Goal: Transaction & Acquisition: Download file/media

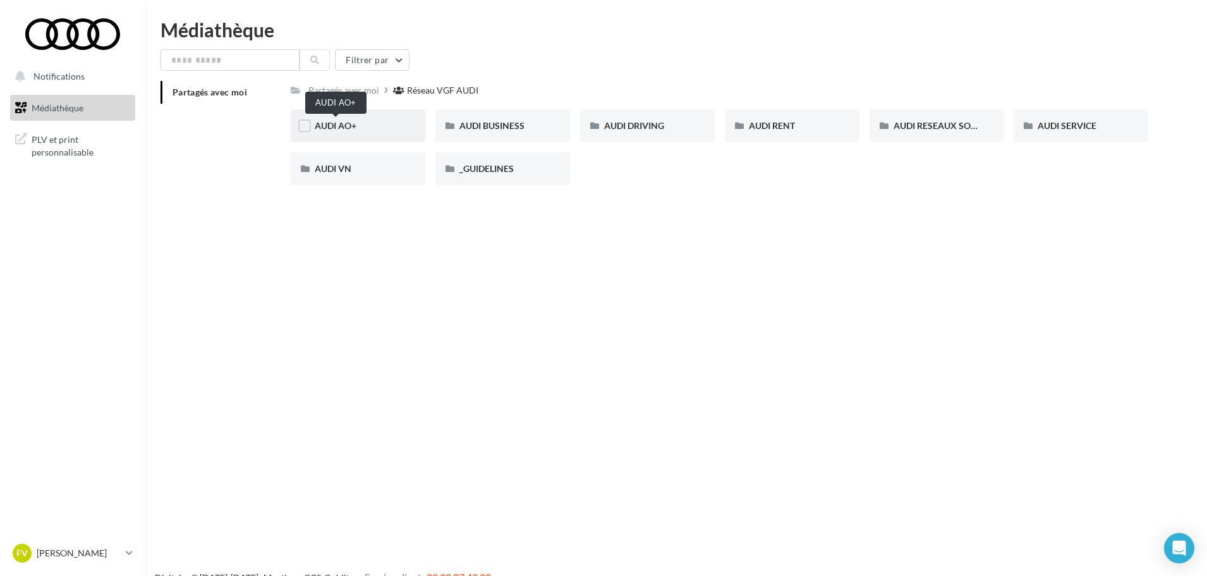
click at [333, 126] on span "AUDI AO+" at bounding box center [336, 125] width 42 height 11
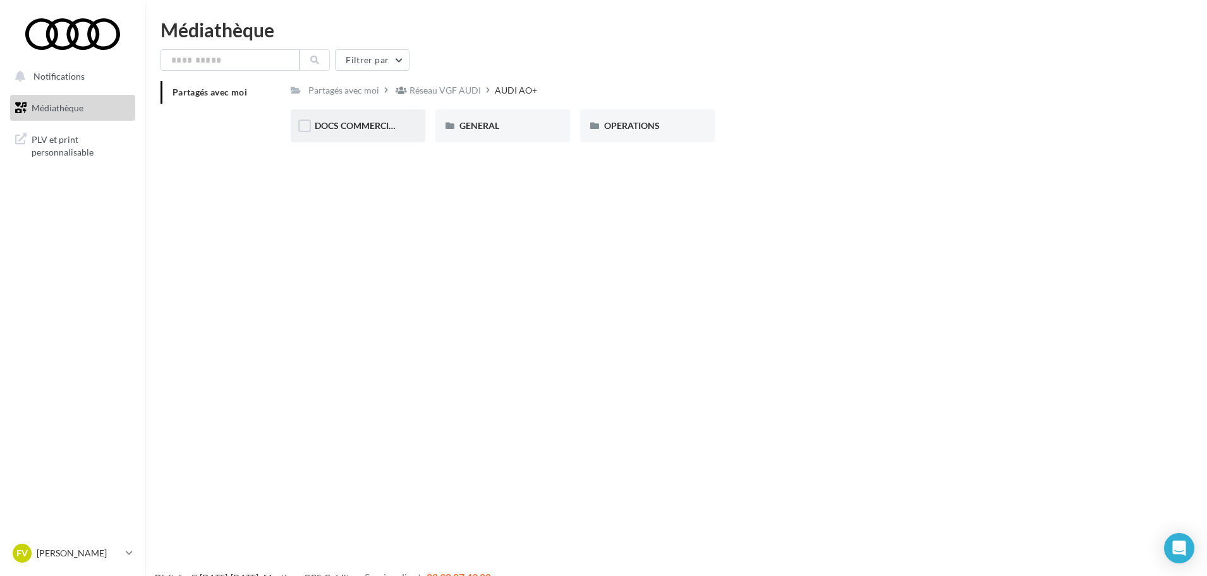
click at [393, 143] on div "DOCS COMMERCIAUX DOCS COMMERCIAUX GENERAL GENERAL OPERATIONS OPERATIONS" at bounding box center [725, 130] width 868 height 43
click at [382, 130] on span "DOCS COMMERCIAUX" at bounding box center [361, 125] width 93 height 11
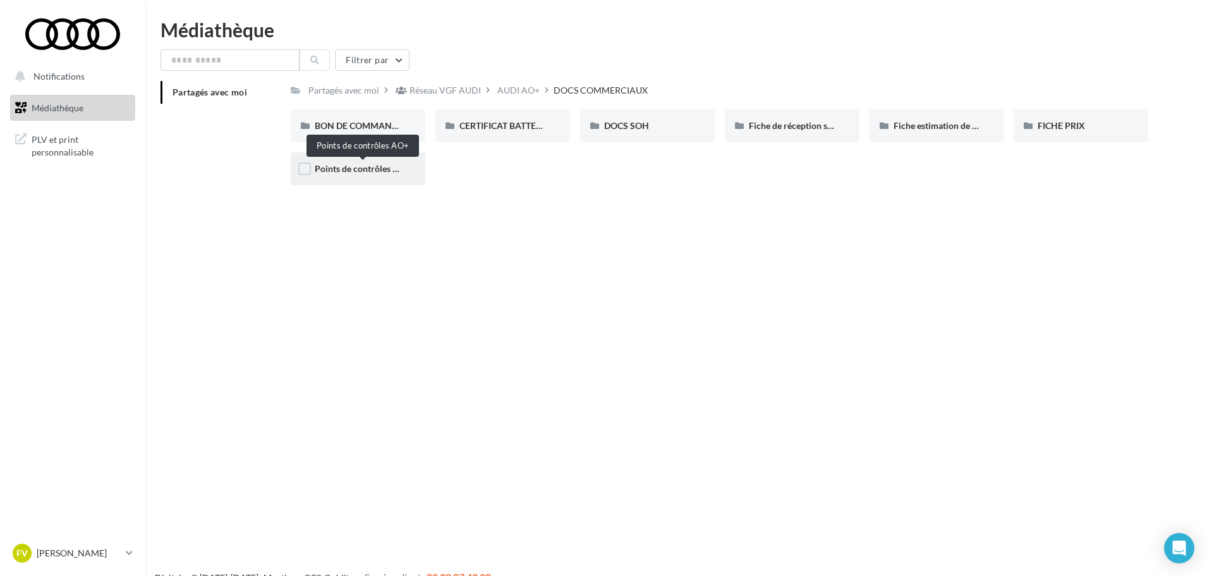
click at [375, 164] on span "Points de contrôles AO+" at bounding box center [363, 168] width 96 height 11
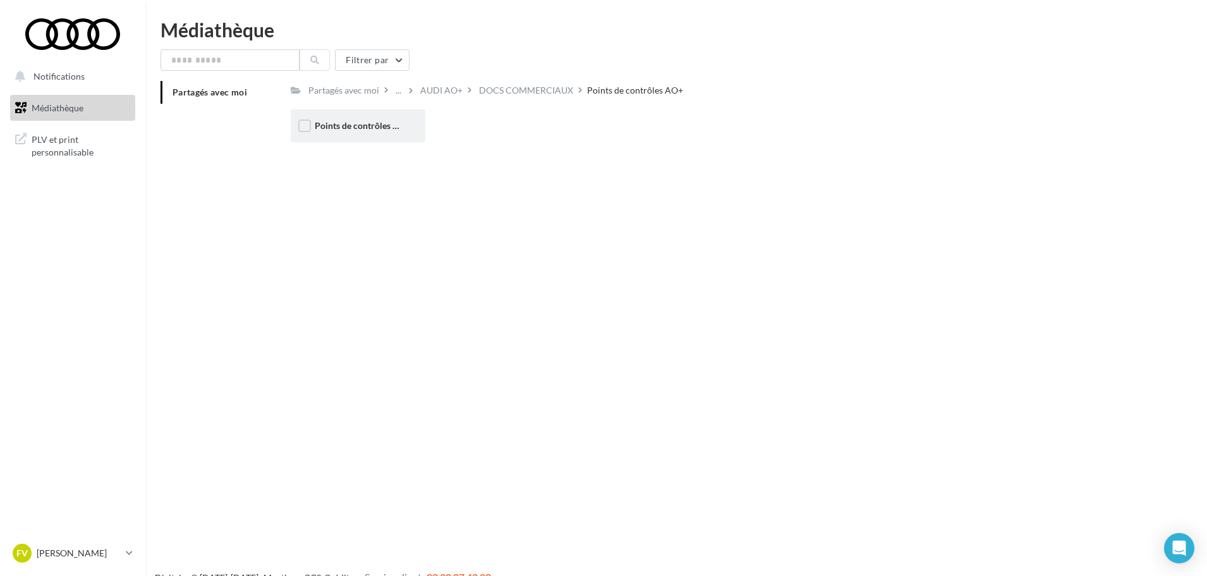
click at [356, 128] on span "Points de contrôles AO+" at bounding box center [363, 125] width 96 height 11
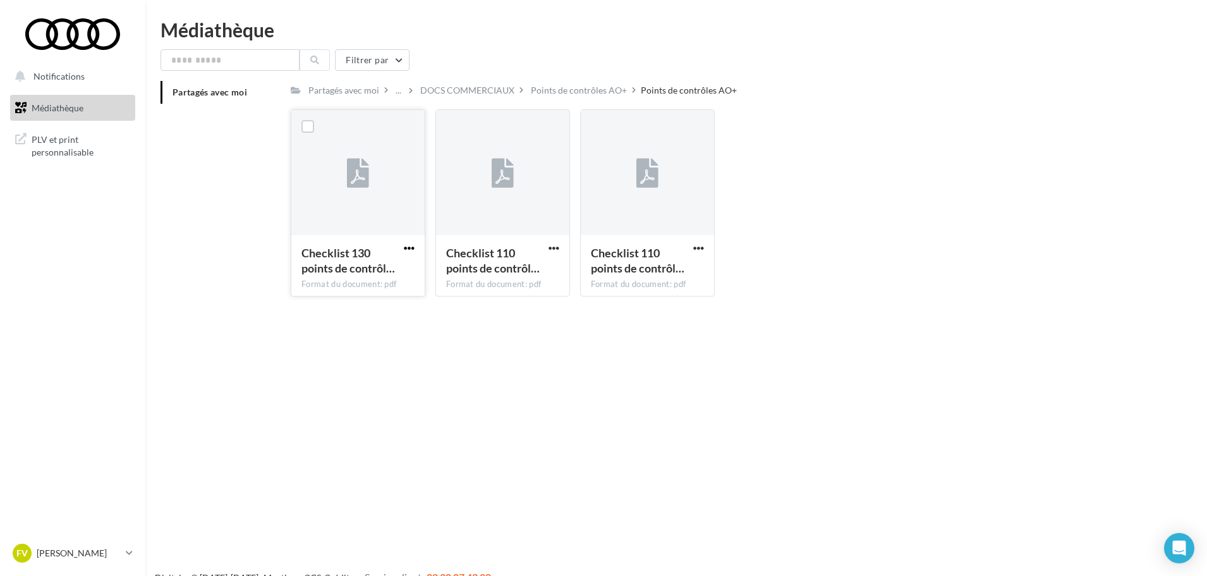
click at [413, 248] on span "button" at bounding box center [409, 248] width 11 height 11
click at [356, 272] on button "Télécharger" at bounding box center [354, 273] width 126 height 33
click at [554, 247] on span "button" at bounding box center [554, 248] width 11 height 11
click at [525, 271] on button "Télécharger" at bounding box center [499, 273] width 126 height 33
click at [700, 249] on span "button" at bounding box center [698, 248] width 11 height 11
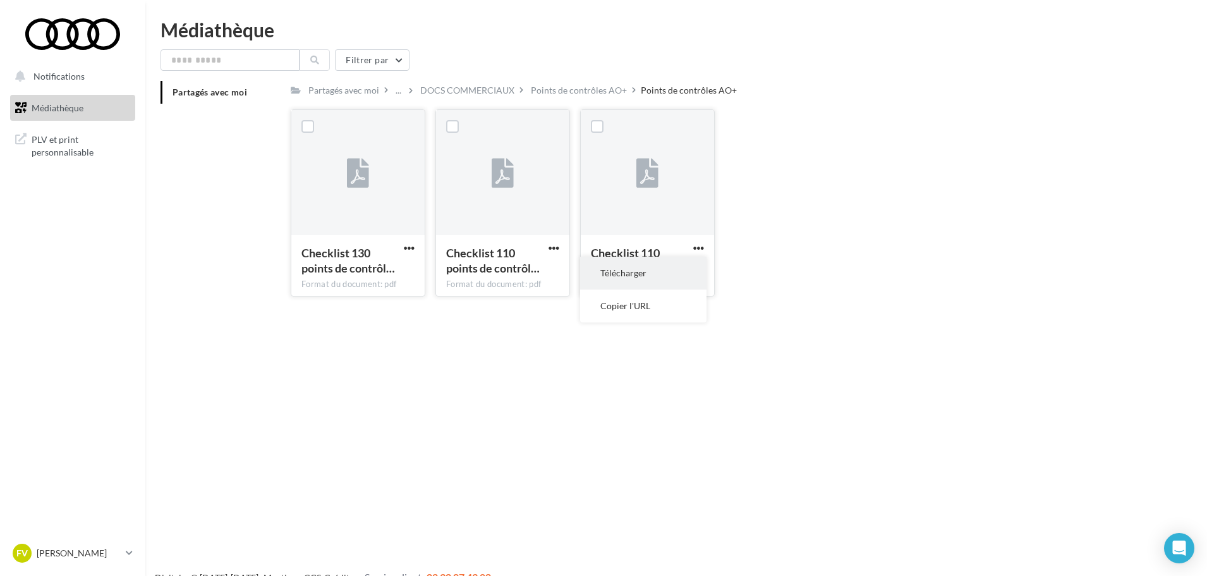
click at [658, 274] on button "Télécharger" at bounding box center [643, 273] width 126 height 33
